Goal: Find specific page/section: Find specific page/section

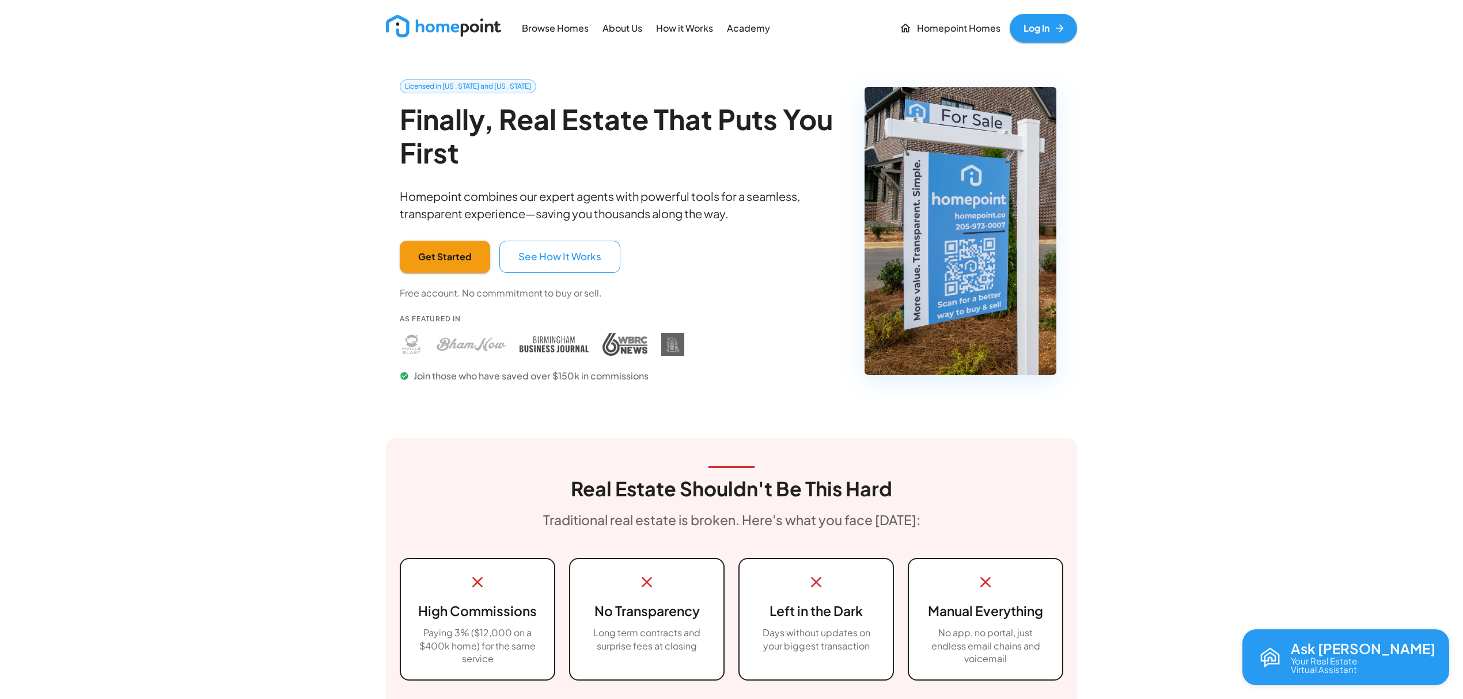
click at [1041, 35] on link "Log In" at bounding box center [1042, 28] width 67 height 29
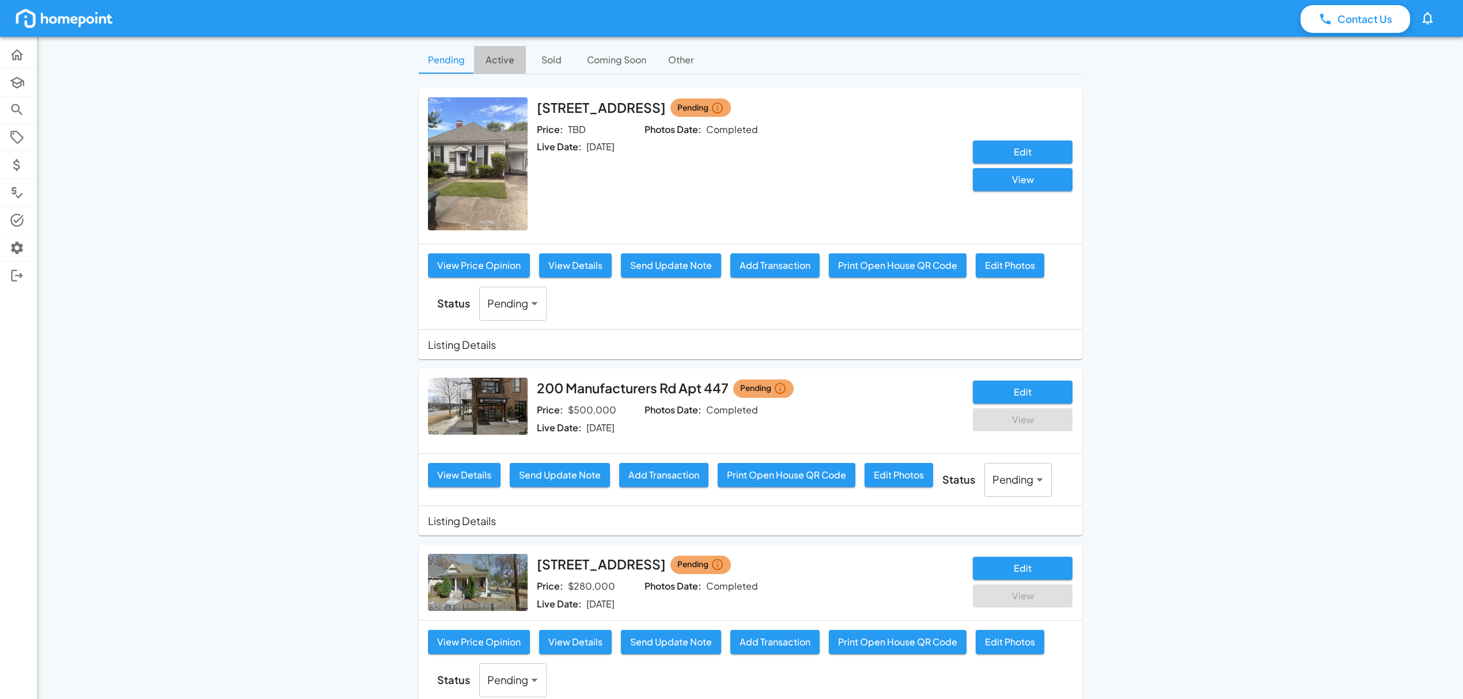
click at [479, 63] on button "Active" at bounding box center [500, 60] width 52 height 28
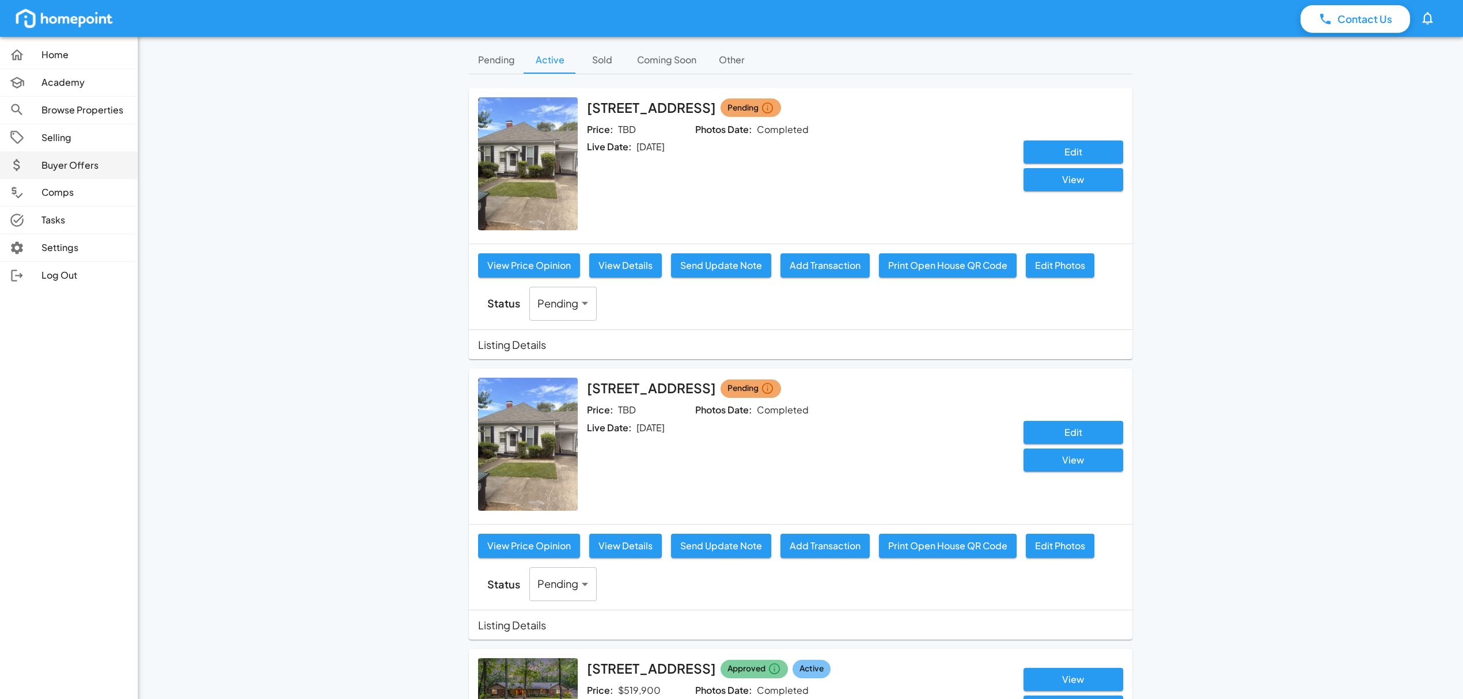
click at [81, 162] on p "Buyer Offers" at bounding box center [84, 165] width 87 height 13
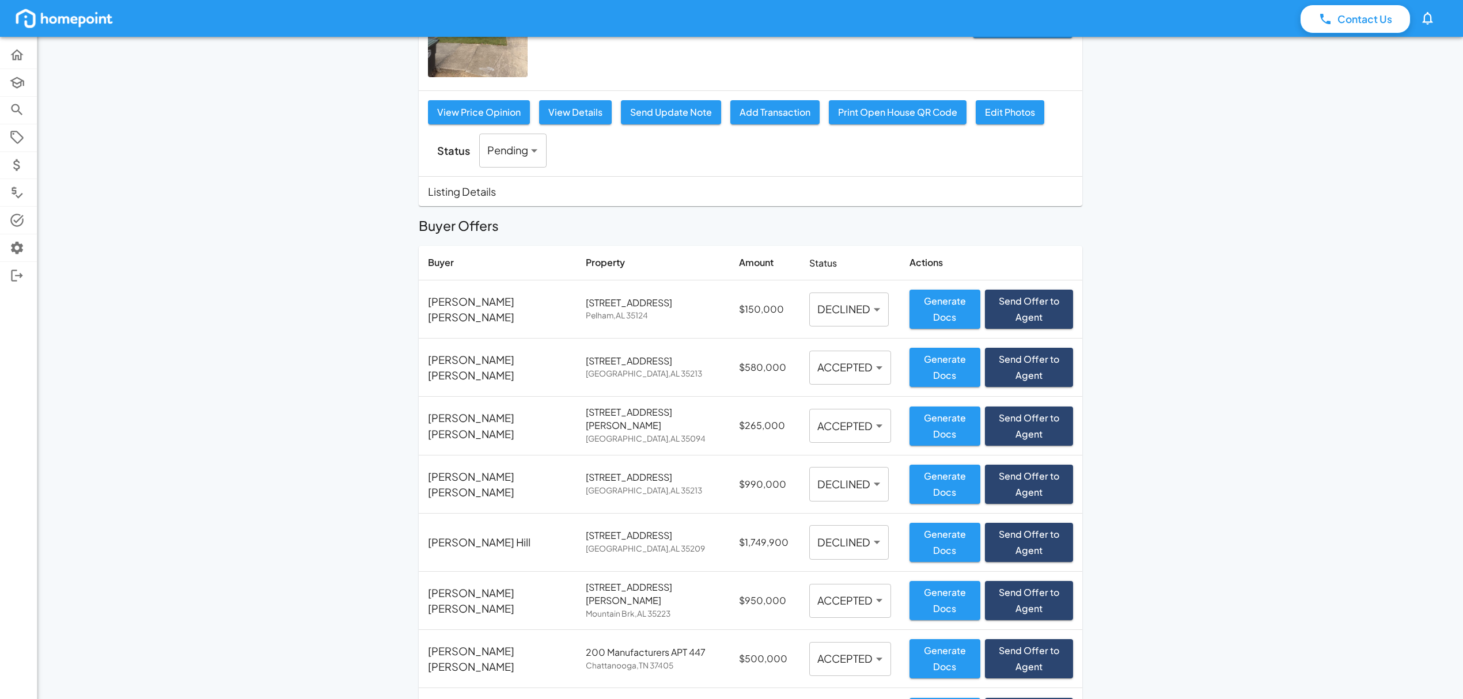
scroll to position [461, 0]
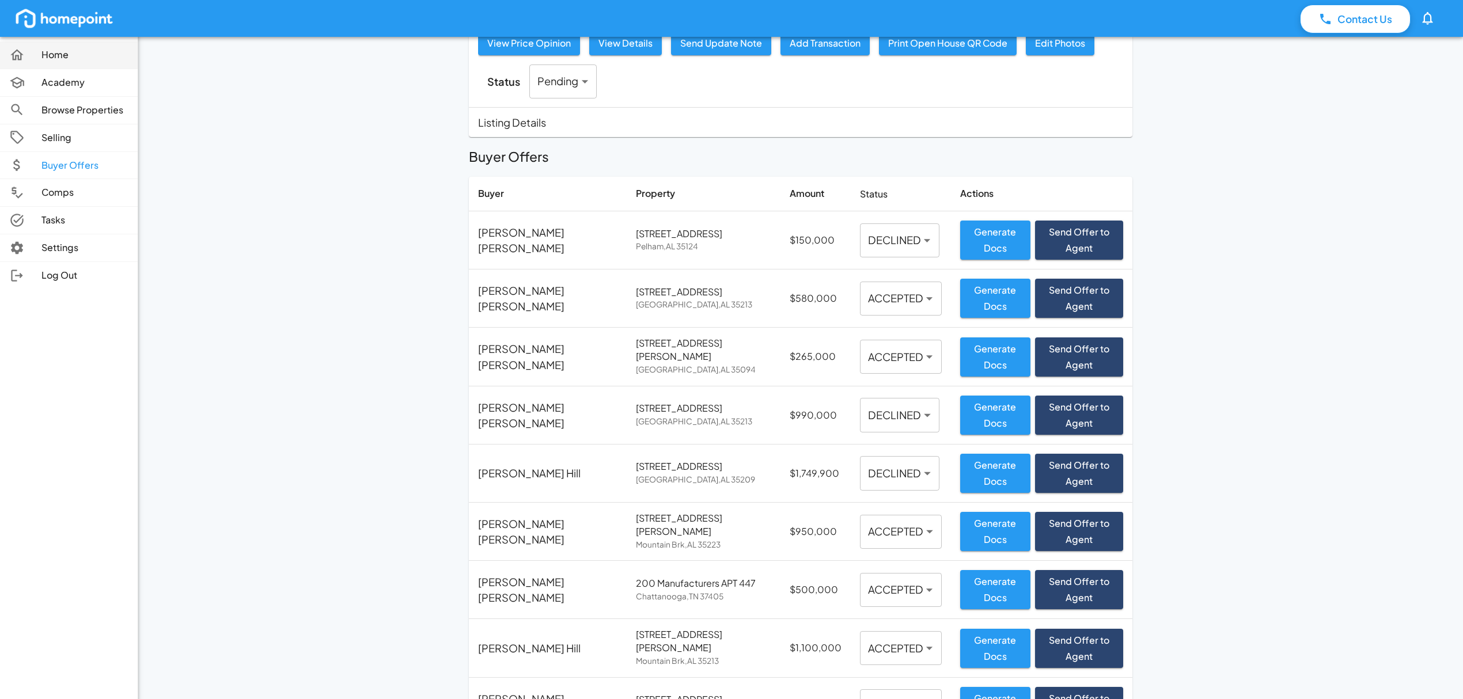
click at [70, 58] on p "Home" at bounding box center [84, 54] width 87 height 13
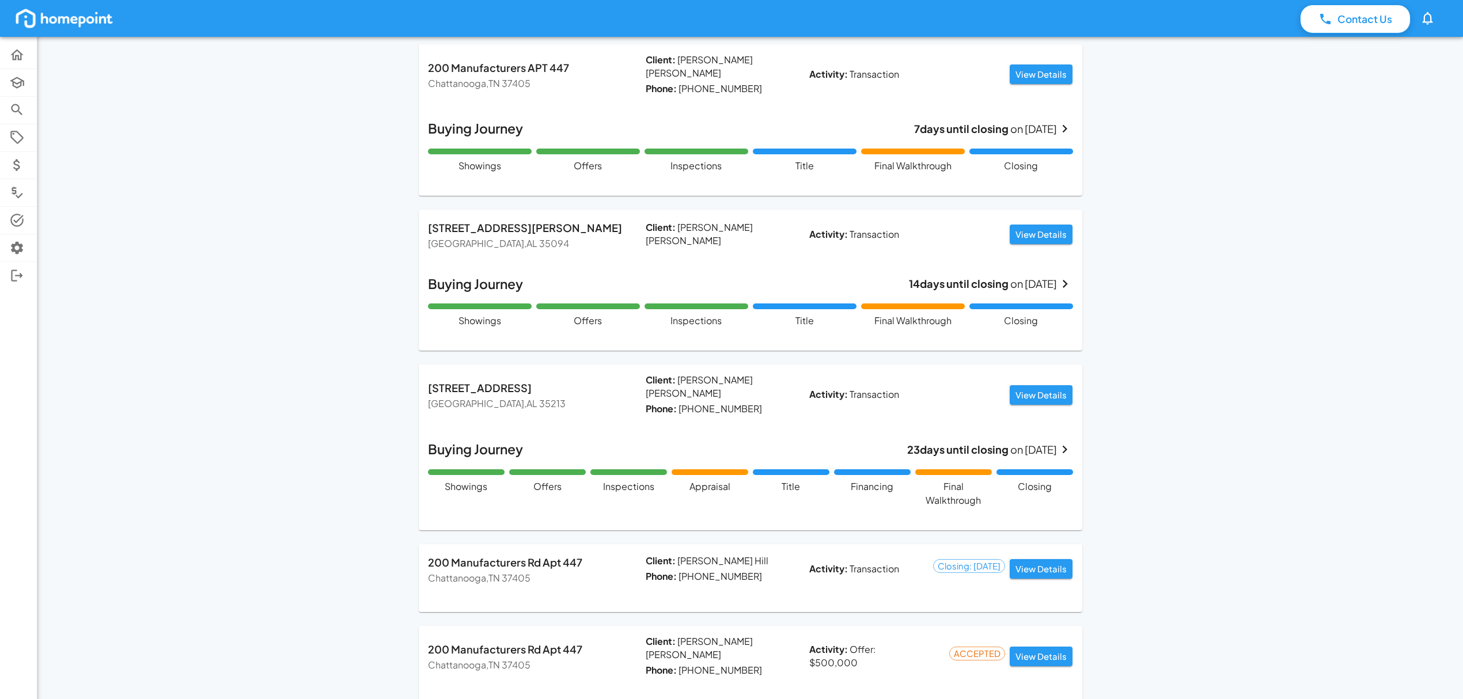
scroll to position [903, 0]
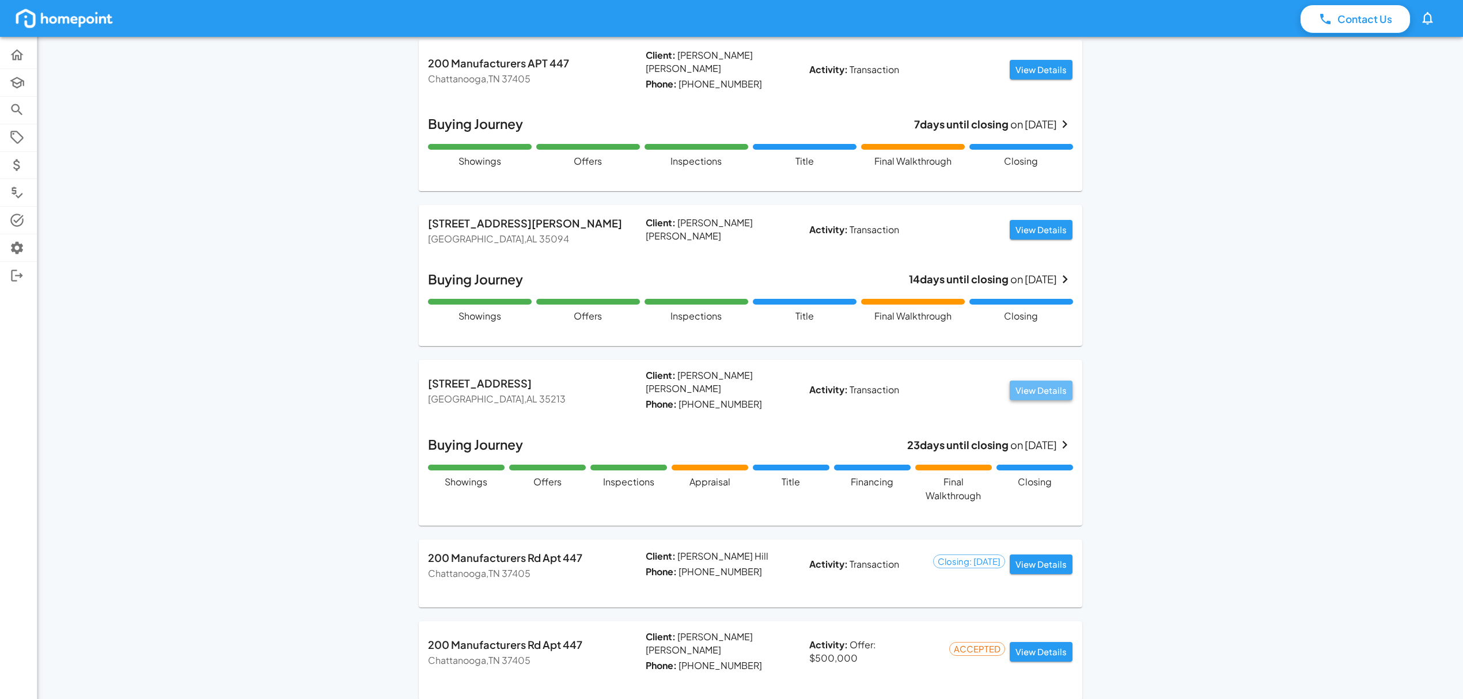
click at [1048, 381] on button "View Details" at bounding box center [1040, 391] width 63 height 20
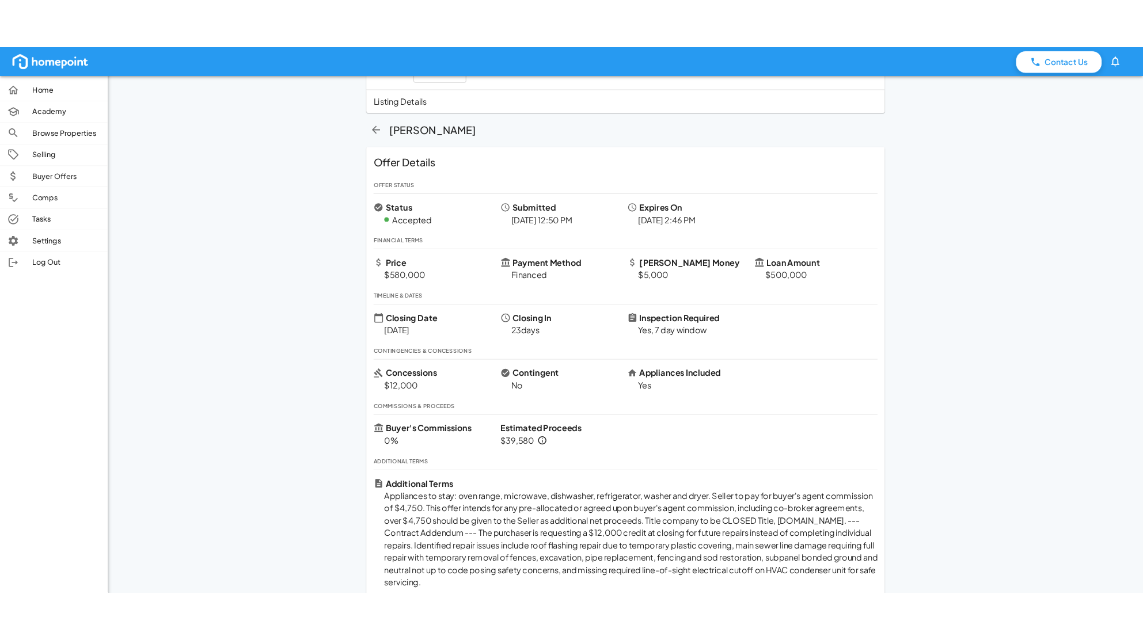
scroll to position [514, 0]
